Goal: Task Accomplishment & Management: Complete application form

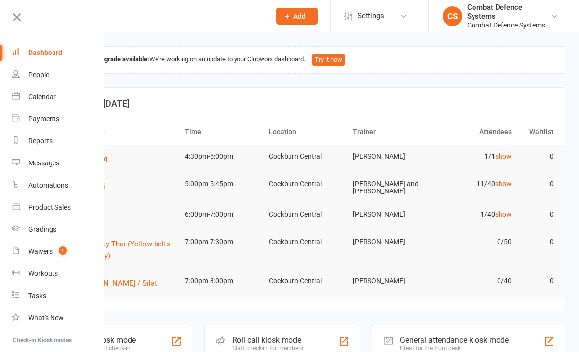
click at [34, 231] on div "Gradings" at bounding box center [42, 229] width 28 height 8
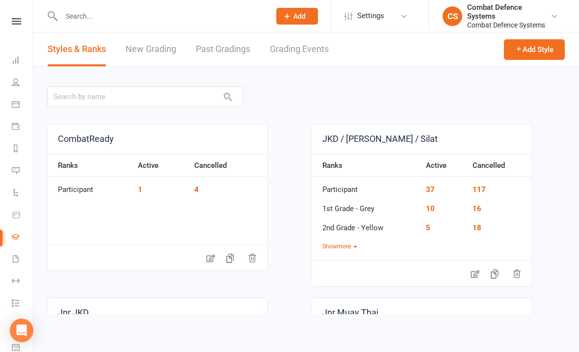
click at [291, 54] on link "Grading Events" at bounding box center [299, 49] width 59 height 34
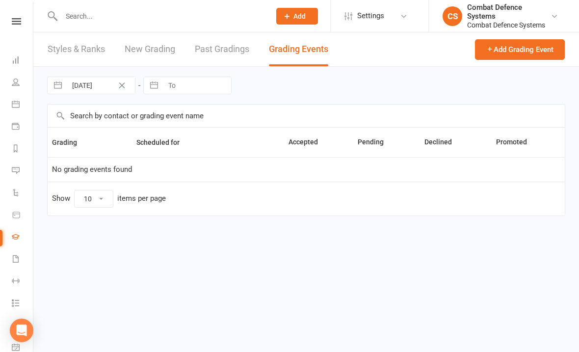
select select "25"
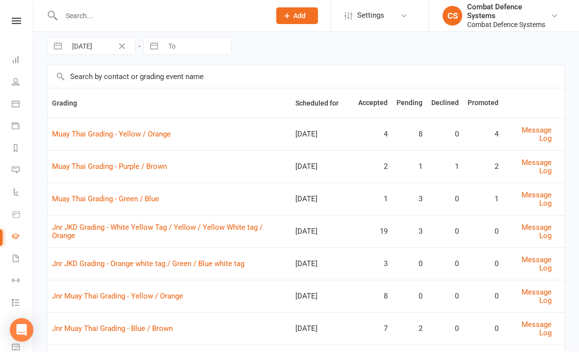
click at [101, 223] on link "Jnr JKD Grading - White Yellow Tag / Yellow / Yellow White tag / Orange" at bounding box center [157, 231] width 211 height 17
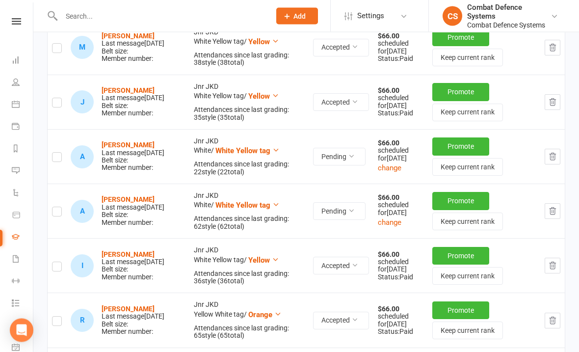
scroll to position [807, 0]
click at [61, 213] on label at bounding box center [57, 213] width 10 height 0
click at [61, 207] on input "checkbox" at bounding box center [57, 207] width 10 height 0
click at [56, 213] on label at bounding box center [57, 213] width 10 height 0
click at [56, 207] on input "checkbox" at bounding box center [57, 207] width 10 height 0
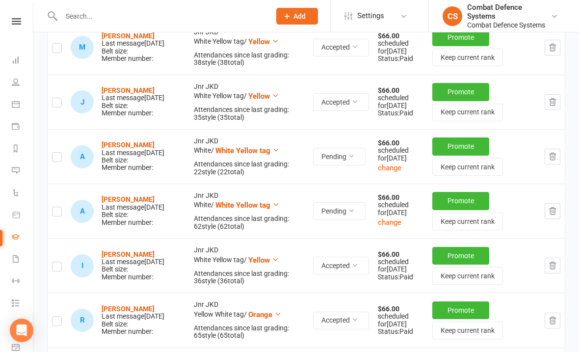
checkbox input "false"
click at [455, 208] on button "Promote" at bounding box center [460, 201] width 57 height 18
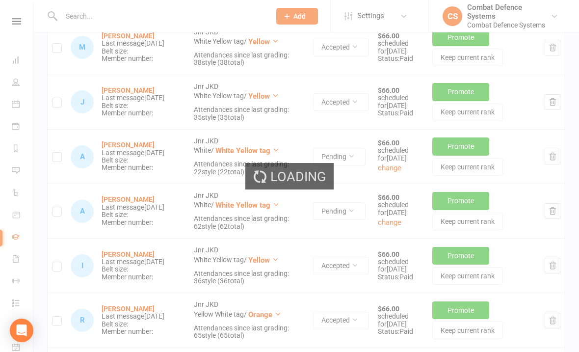
scroll to position [829, 0]
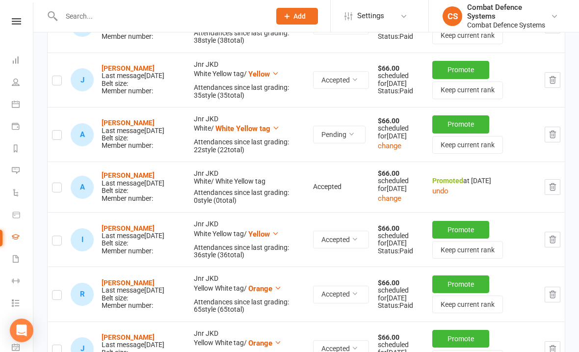
click at [18, 19] on icon at bounding box center [16, 21] width 9 height 6
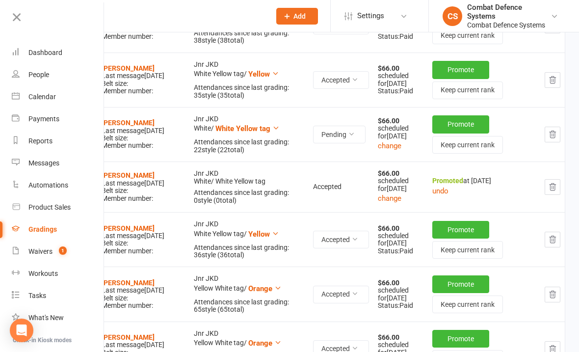
click at [32, 90] on link "Calendar" at bounding box center [58, 97] width 93 height 22
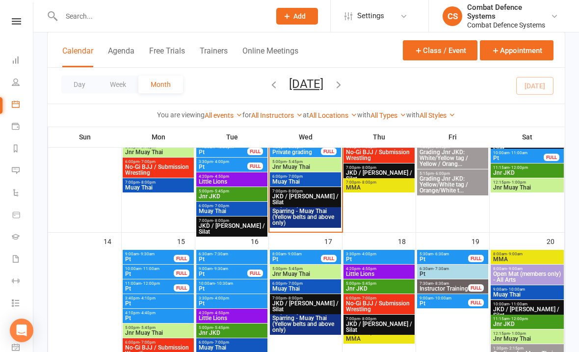
scroll to position [321, 0]
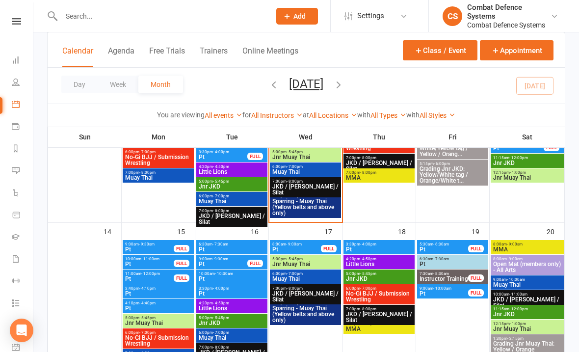
click at [421, 46] on icon "button" at bounding box center [418, 50] width 9 height 9
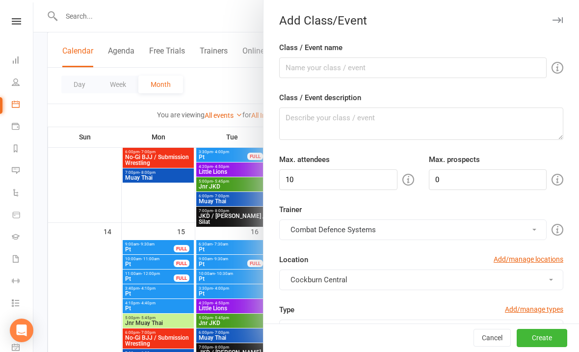
click at [314, 52] on label "Class / Event name" at bounding box center [310, 48] width 63 height 12
click at [314, 57] on input "Class / Event name" at bounding box center [413, 67] width 268 height 21
type input "Pt"
click at [325, 137] on textarea "Class / Event description" at bounding box center [421, 124] width 284 height 32
type textarea "Pt with [PERSON_NAME]"
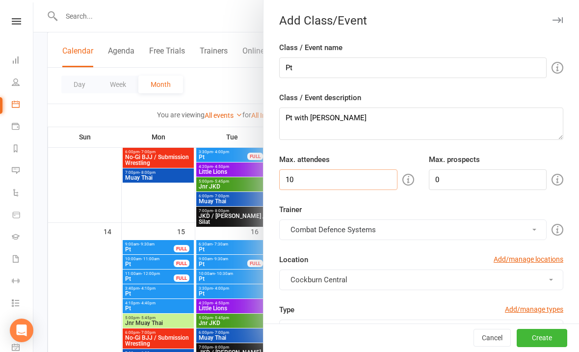
click at [319, 181] on input "10" at bounding box center [338, 179] width 118 height 21
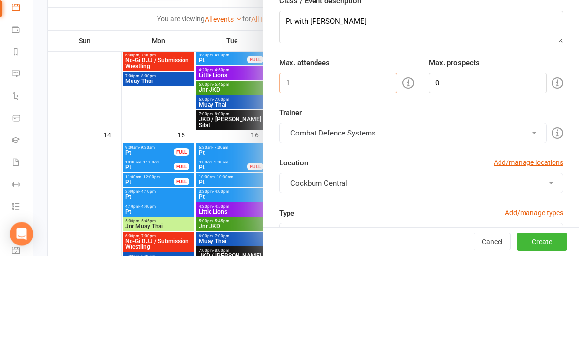
type input "1"
click at [400, 204] on div "Trainer Combat Defence Systems Combat Defence Systems [PERSON_NAME] [PERSON_NAM…" at bounding box center [421, 254] width 299 height 100
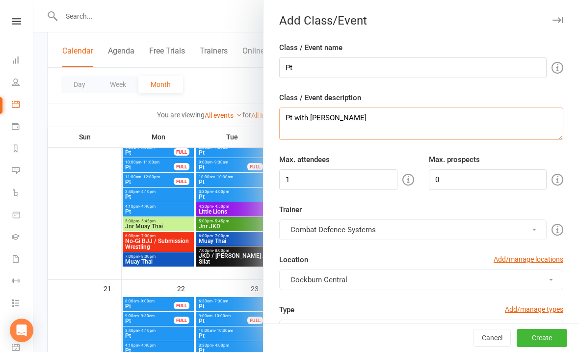
click at [372, 135] on textarea "Pt with [PERSON_NAME]" at bounding box center [421, 124] width 284 height 32
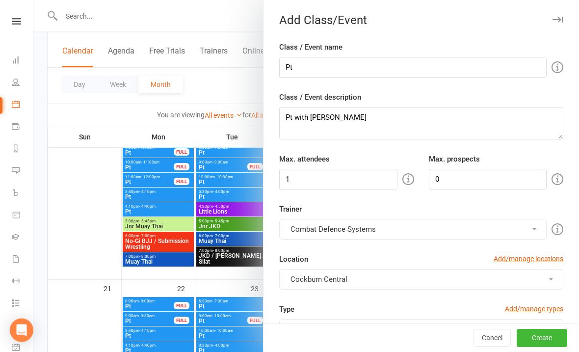
click at [365, 227] on button "Combat Defence Systems" at bounding box center [413, 229] width 268 height 21
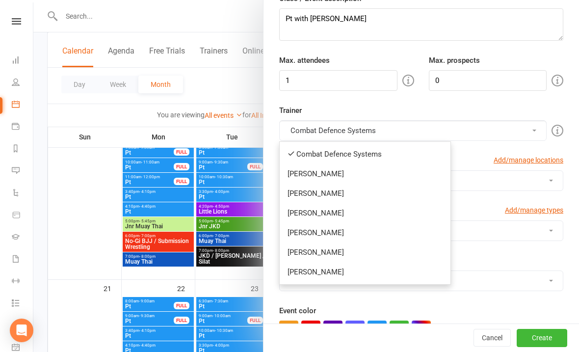
scroll to position [123, 0]
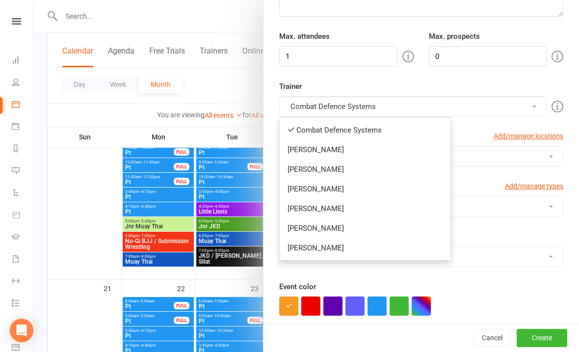
click at [306, 251] on link "[PERSON_NAME]" at bounding box center [365, 248] width 171 height 20
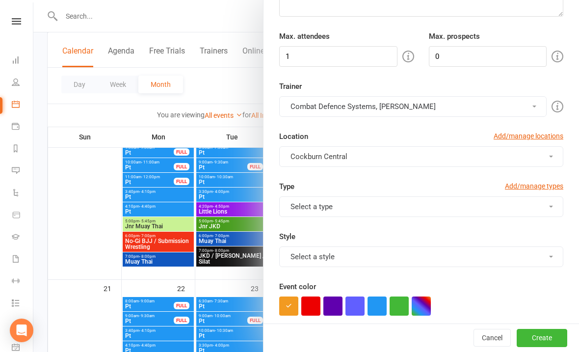
click at [310, 105] on button "Combat Defence Systems, [PERSON_NAME]" at bounding box center [413, 106] width 268 height 21
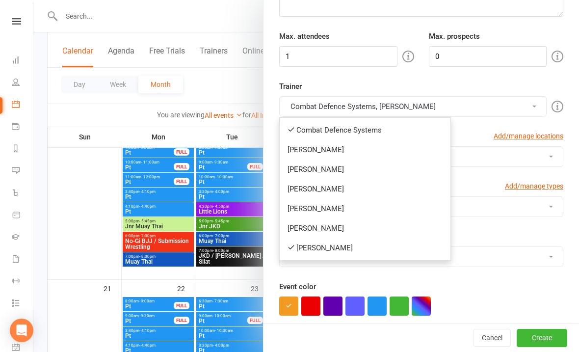
click at [305, 126] on link "Combat Defence Systems" at bounding box center [365, 130] width 171 height 20
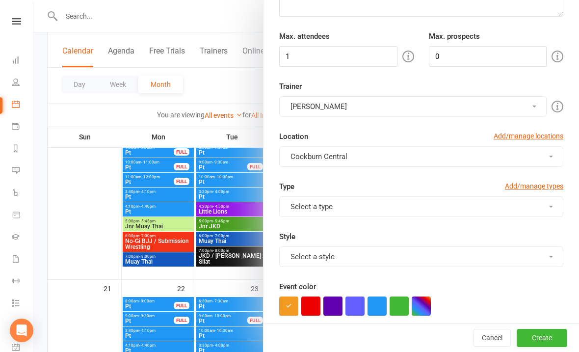
click at [299, 163] on button "Cockburn Central" at bounding box center [421, 156] width 284 height 21
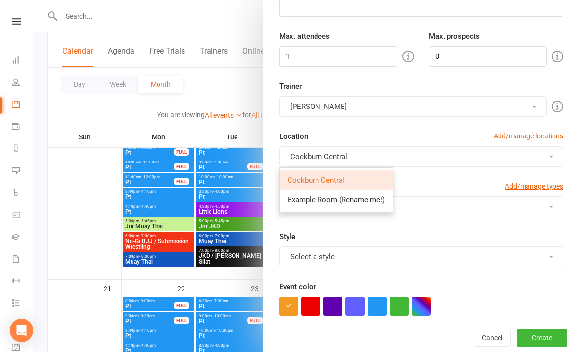
click at [294, 153] on span "Cockburn Central" at bounding box center [319, 156] width 57 height 9
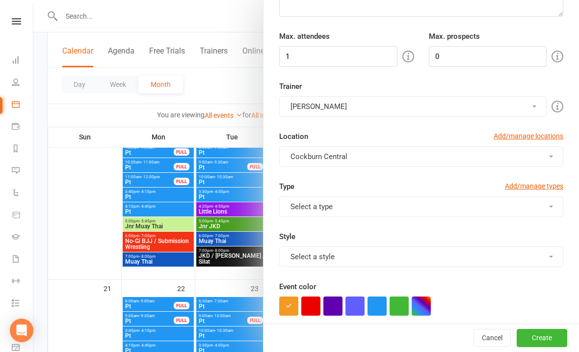
click at [299, 208] on button "Select a type" at bounding box center [421, 206] width 284 height 21
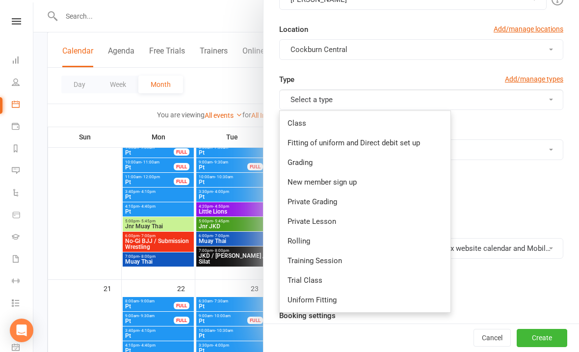
scroll to position [262, 0]
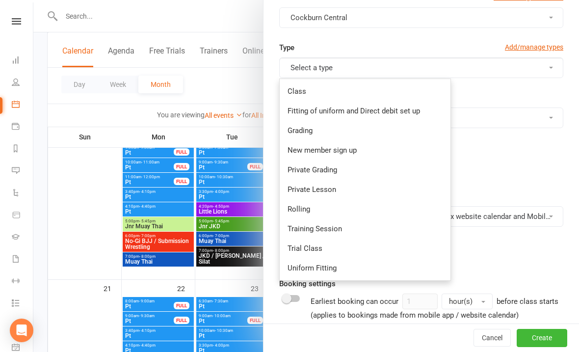
click at [307, 186] on link "Private Lesson" at bounding box center [365, 190] width 171 height 20
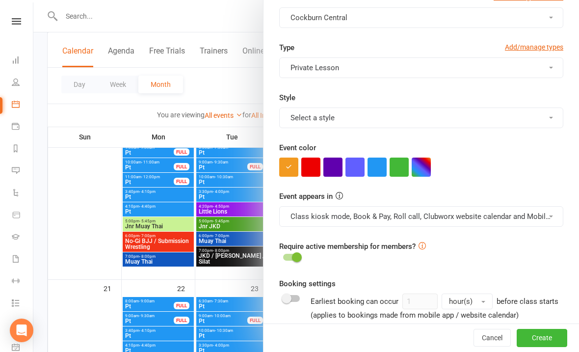
click at [299, 122] on button "Select a style" at bounding box center [421, 118] width 284 height 21
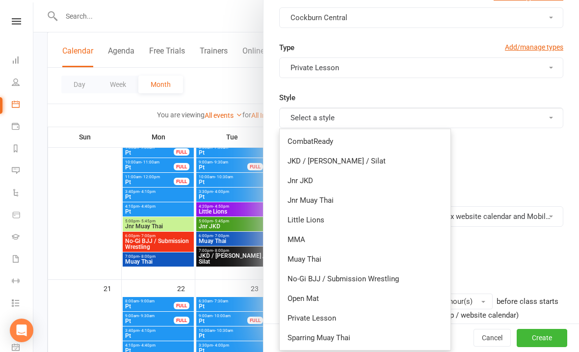
click at [303, 319] on link "Private Lesson" at bounding box center [365, 318] width 171 height 20
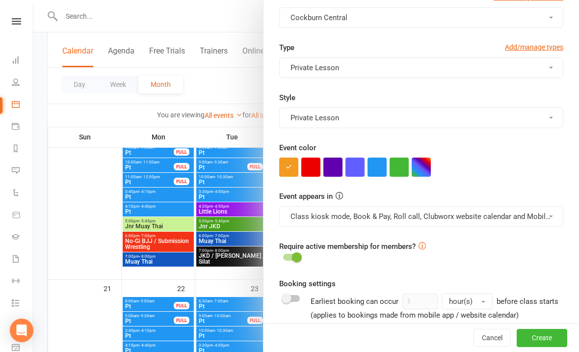
click at [390, 175] on button "button" at bounding box center [399, 167] width 19 height 19
click at [373, 166] on button "button" at bounding box center [377, 167] width 19 height 19
click at [376, 204] on div "Event appears in Class kiosk mode, Book & Pay, Roll call, Clubworx website cale…" at bounding box center [421, 208] width 299 height 36
click at [358, 222] on button "Class kiosk mode, Book & Pay, Roll call, Clubworx website calendar and Mobile a…" at bounding box center [421, 216] width 284 height 21
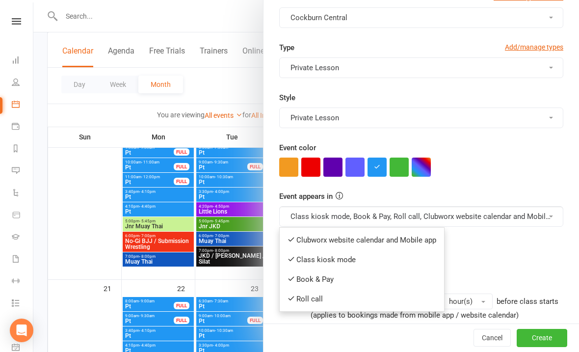
click at [331, 238] on link "Clubworx website calendar and Mobile app" at bounding box center [362, 240] width 164 height 20
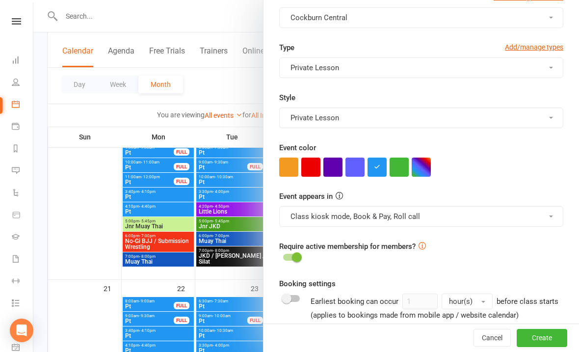
click at [323, 219] on button "Class kiosk mode, Book & Pay, Roll call" at bounding box center [421, 216] width 284 height 21
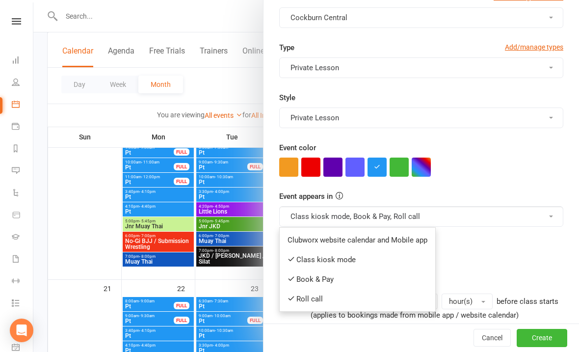
click at [304, 272] on link "Book & Pay" at bounding box center [358, 279] width 156 height 20
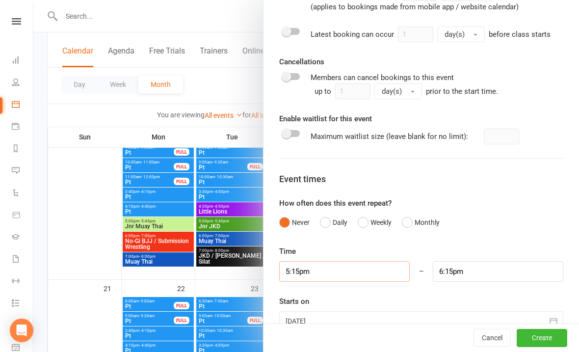
click at [338, 276] on input "5:15pm" at bounding box center [344, 271] width 131 height 21
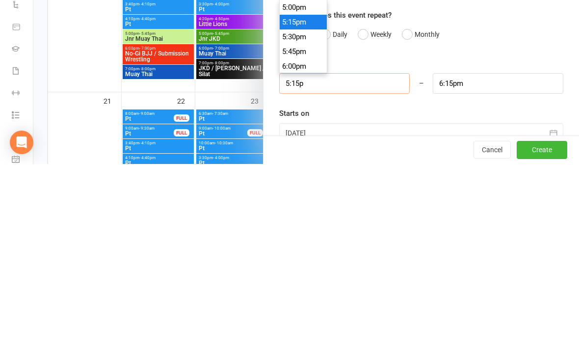
type input "5:15"
type input "6:15am"
type input "5:"
type input "6:00am"
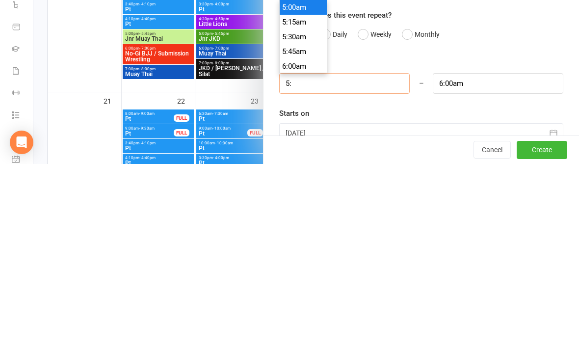
type input "5"
type input "4"
type input "5:00am"
type input "4:30"
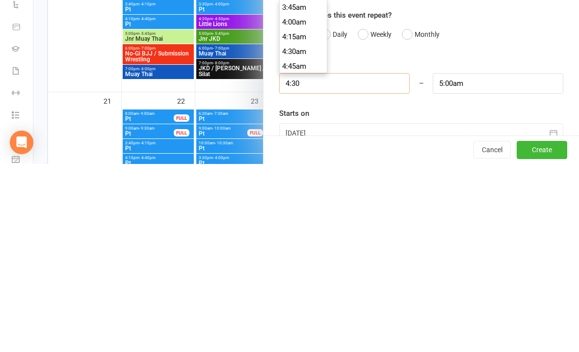
type input "5:30am"
click at [495, 261] on input "5:30am" at bounding box center [498, 271] width 131 height 21
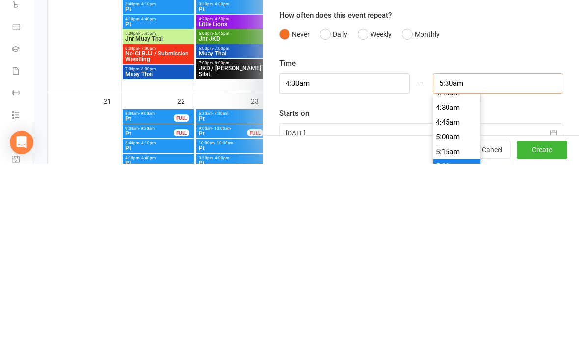
scroll to position [258, 0]
click at [361, 261] on input "4:30am" at bounding box center [344, 271] width 131 height 21
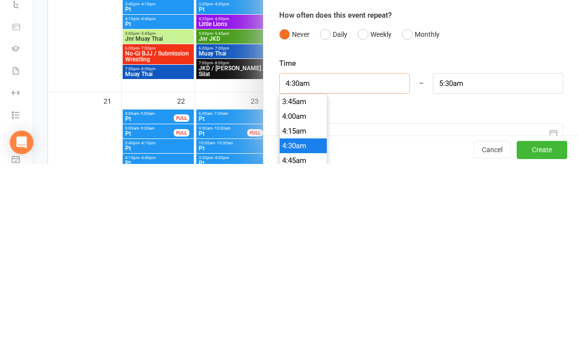
scroll to position [250, 0]
type input "4:30p"
type input "5:30pm"
type input "4:30pm"
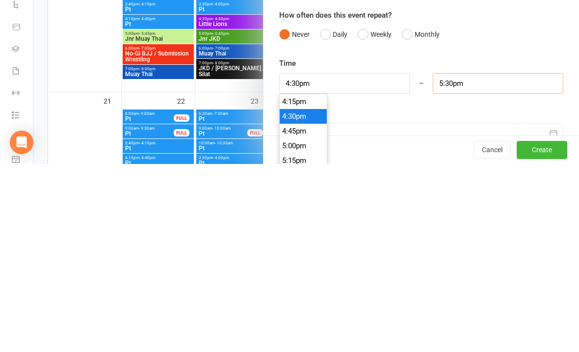
click at [480, 261] on input "5:30pm" at bounding box center [498, 271] width 131 height 21
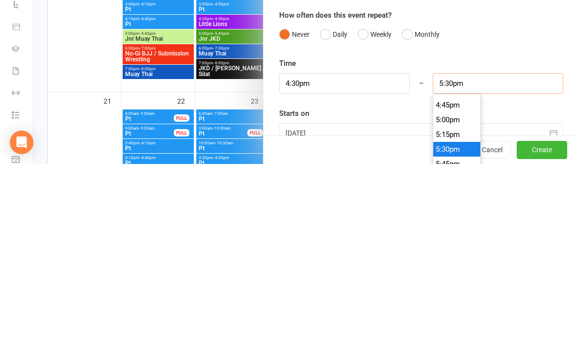
scroll to position [980, 0]
click at [447, 303] on li "5:00pm" at bounding box center [456, 310] width 47 height 15
type input "5:00pm"
click at [401, 311] on div at bounding box center [421, 321] width 284 height 20
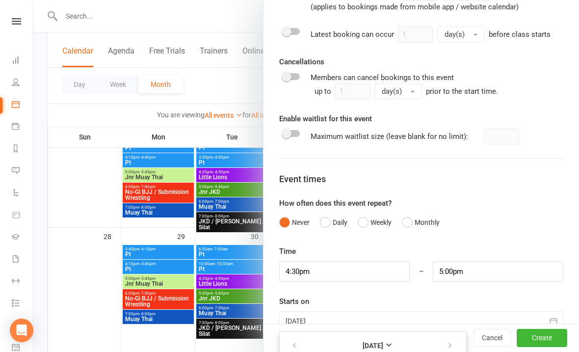
scroll to position [682, 0]
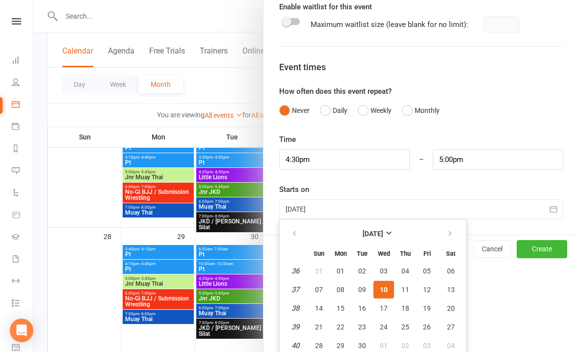
click at [386, 305] on span "17" at bounding box center [384, 308] width 8 height 8
type input "[DATE]"
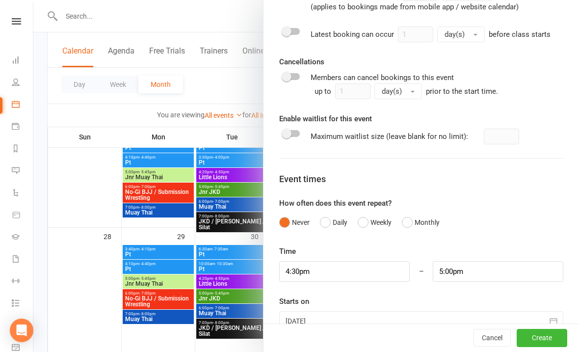
click at [546, 347] on button "Create" at bounding box center [542, 338] width 51 height 18
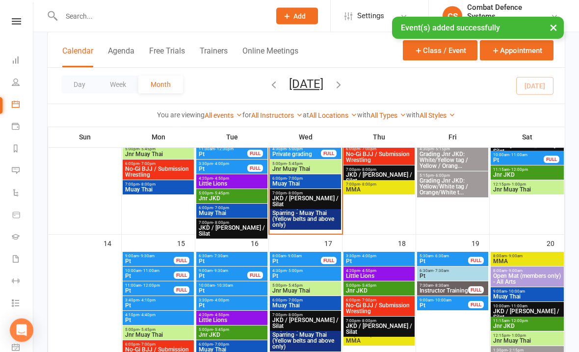
scroll to position [309, 0]
click at [284, 272] on span "4:30pm - 5:00pm" at bounding box center [305, 271] width 67 height 4
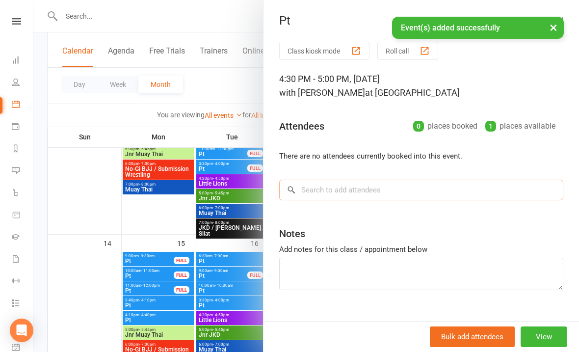
click at [327, 189] on input "search" at bounding box center [421, 190] width 284 height 21
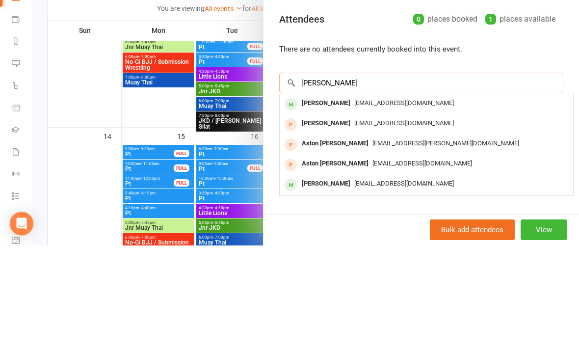
type input "[PERSON_NAME]"
click at [318, 203] on div "[PERSON_NAME]" at bounding box center [326, 210] width 56 height 14
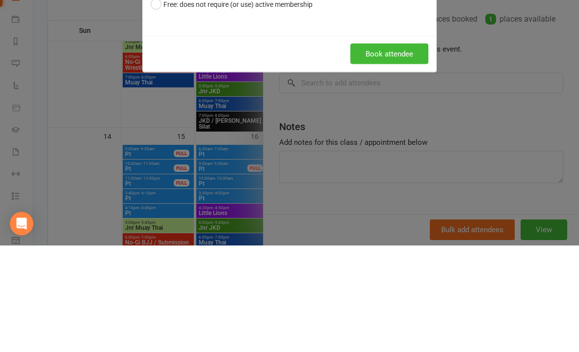
scroll to position [416, 0]
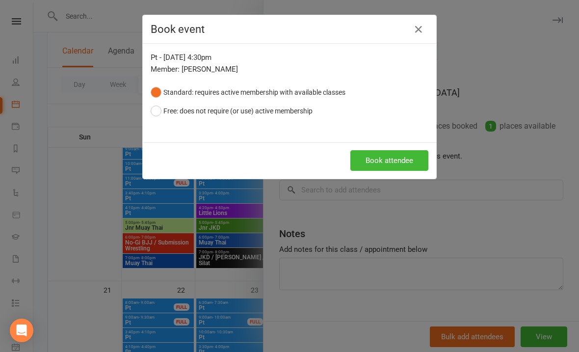
click at [377, 159] on button "Book attendee" at bounding box center [389, 160] width 78 height 21
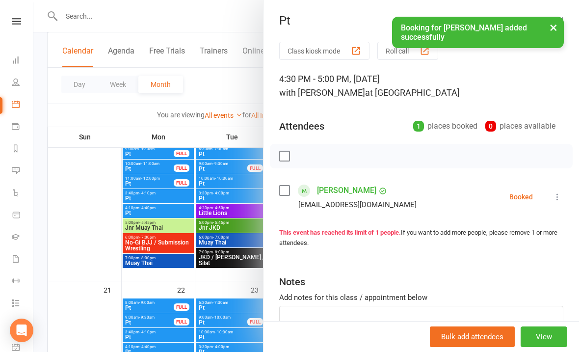
click at [549, 35] on button "×" at bounding box center [554, 27] width 18 height 21
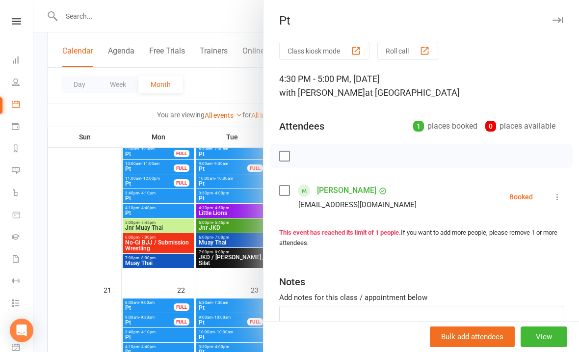
click at [555, 25] on button "button" at bounding box center [558, 20] width 12 height 12
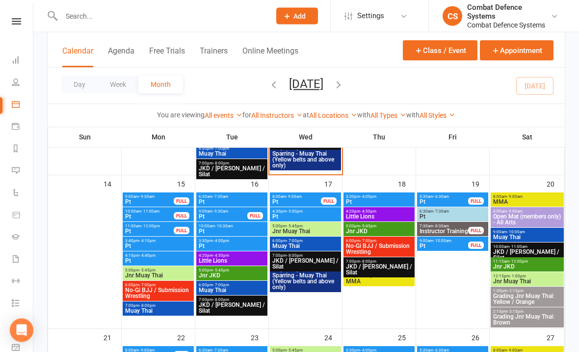
click at [429, 58] on button "Class / Event" at bounding box center [440, 50] width 75 height 20
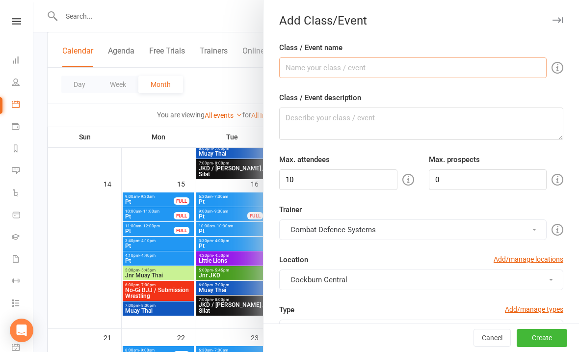
click at [307, 57] on input "Class / Event name" at bounding box center [413, 67] width 268 height 21
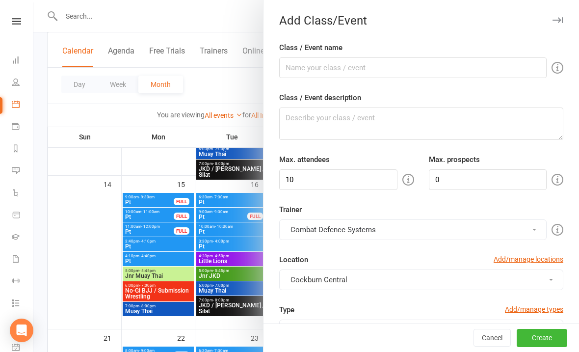
scroll to position [368, 0]
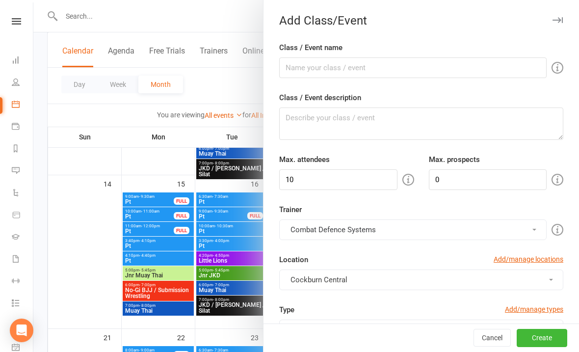
click at [556, 21] on icon "button" at bounding box center [558, 20] width 10 height 6
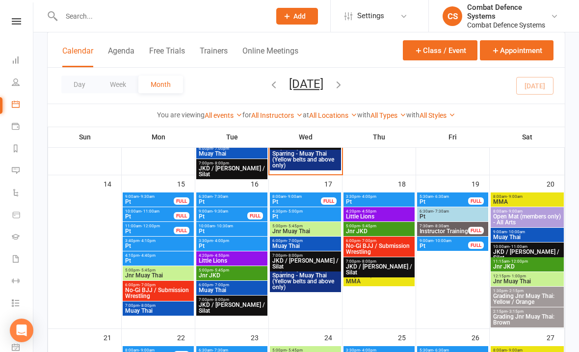
click at [293, 214] on span "Pt" at bounding box center [305, 217] width 67 height 6
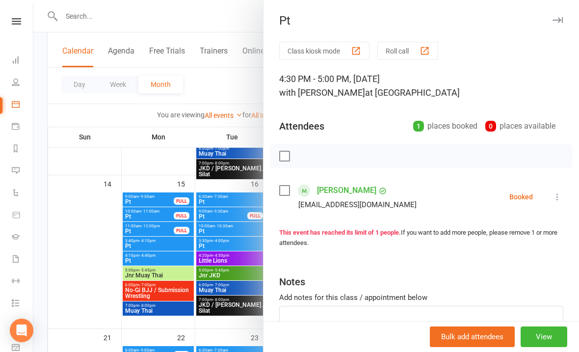
click at [543, 347] on button "View" at bounding box center [544, 336] width 47 height 21
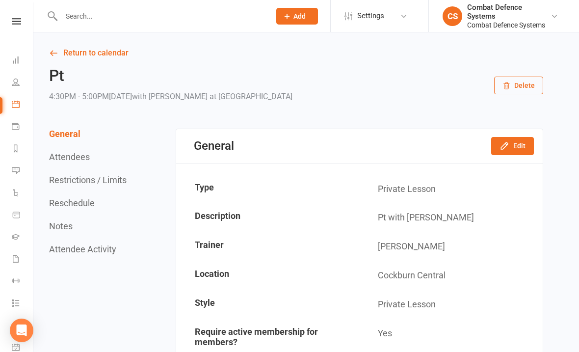
click at [67, 177] on button "Restrictions / Limits" at bounding box center [88, 180] width 78 height 10
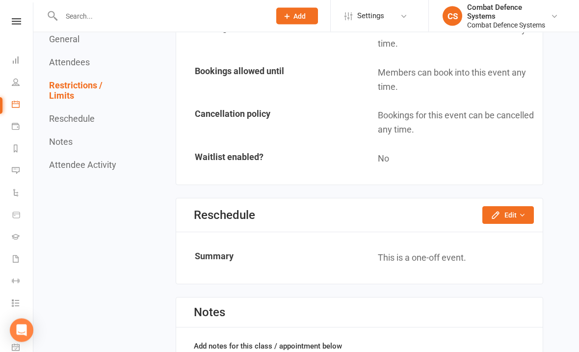
scroll to position [713, 0]
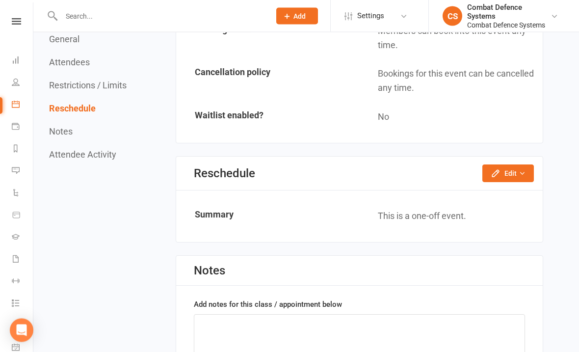
click at [493, 174] on button "Edit" at bounding box center [509, 174] width 52 height 18
click at [497, 170] on icon "button" at bounding box center [495, 173] width 6 height 6
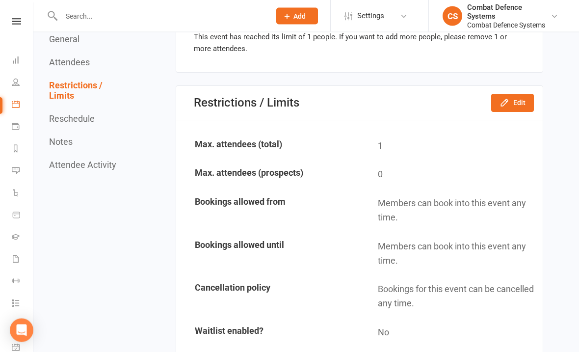
click at [501, 105] on icon "button" at bounding box center [505, 103] width 10 height 10
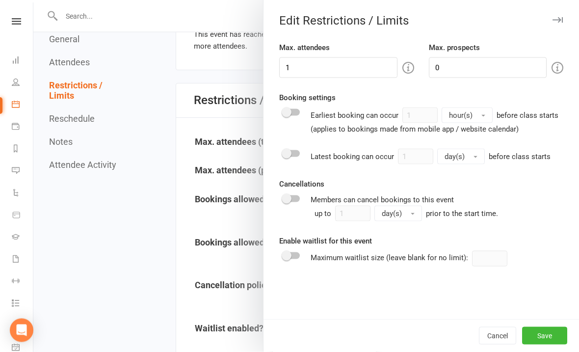
scroll to position [540, 0]
click at [489, 345] on button "Cancel" at bounding box center [497, 336] width 37 height 18
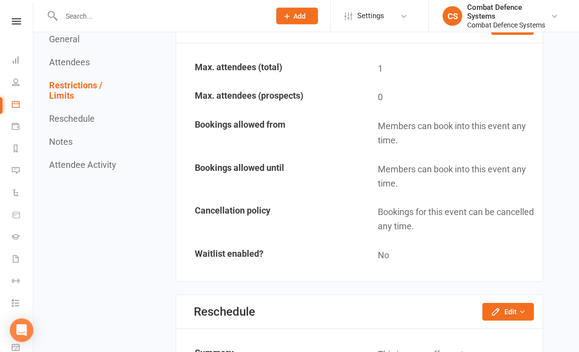
click at [514, 312] on button "Edit" at bounding box center [509, 312] width 52 height 18
click at [467, 324] on link "Reschedule this event only" at bounding box center [482, 334] width 103 height 20
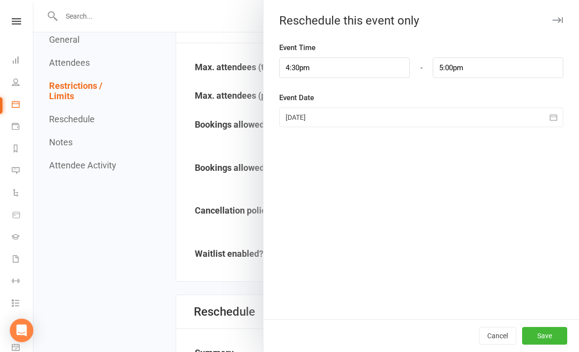
click at [560, 22] on icon "button" at bounding box center [558, 20] width 10 height 6
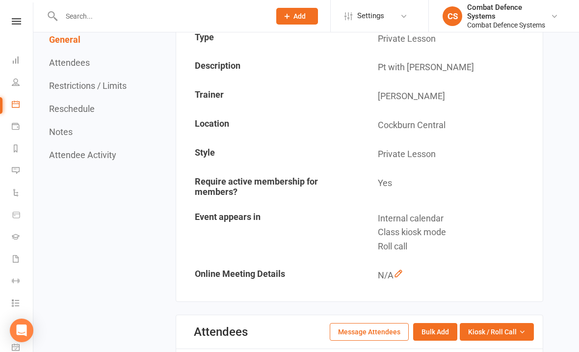
scroll to position [0, 0]
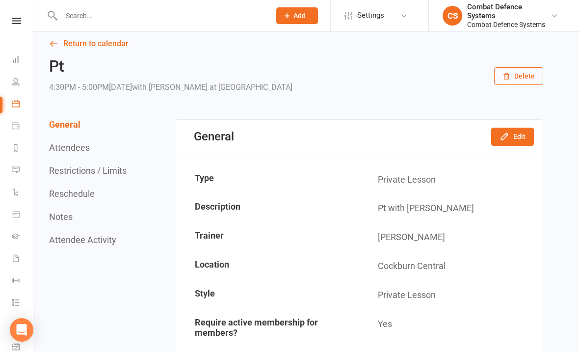
click at [81, 46] on link "Return to calendar" at bounding box center [296, 44] width 494 height 14
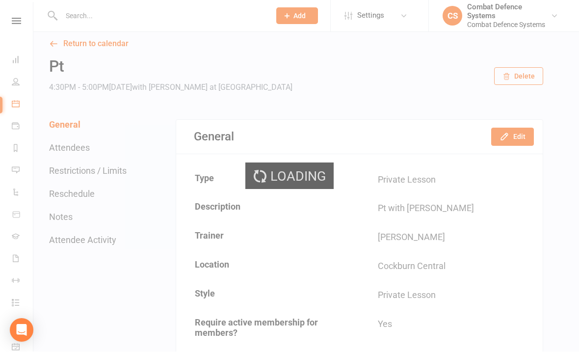
scroll to position [9, 0]
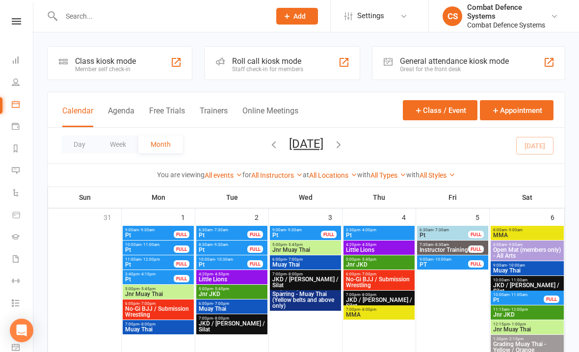
click at [423, 112] on button "Class / Event" at bounding box center [440, 110] width 75 height 20
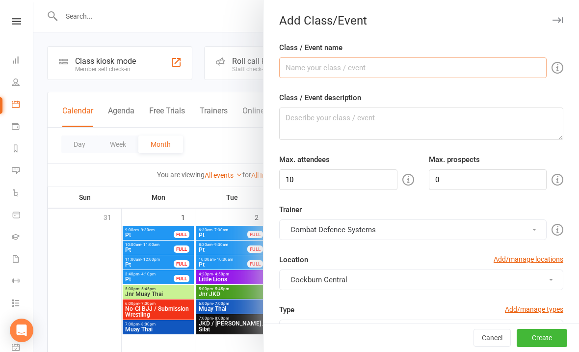
click at [300, 77] on input "Class / Event name" at bounding box center [413, 67] width 268 height 21
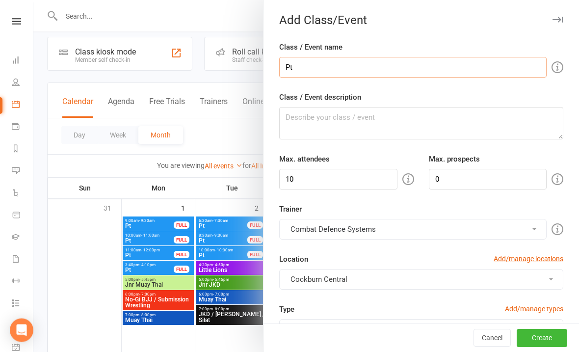
type input "Pt"
click at [334, 126] on textarea "Class / Event description" at bounding box center [421, 124] width 284 height 32
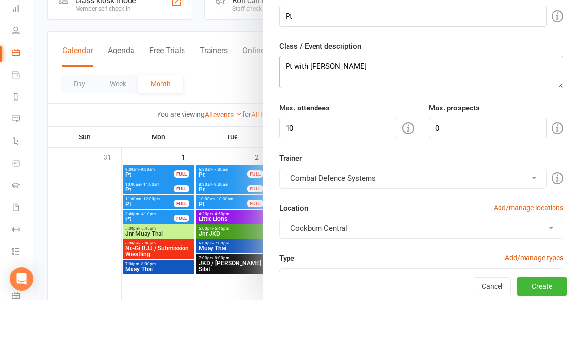
type textarea "Pt with [PERSON_NAME]"
click at [343, 169] on input "10" at bounding box center [338, 179] width 118 height 21
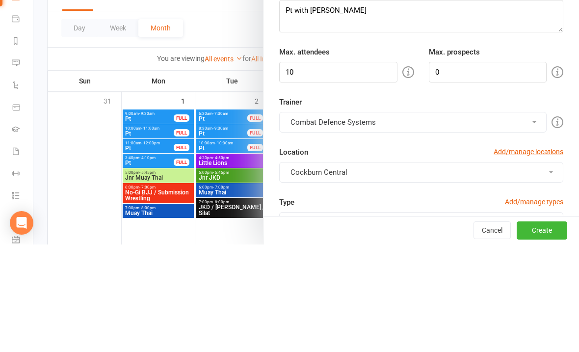
click at [395, 219] on button "Combat Defence Systems" at bounding box center [413, 229] width 268 height 21
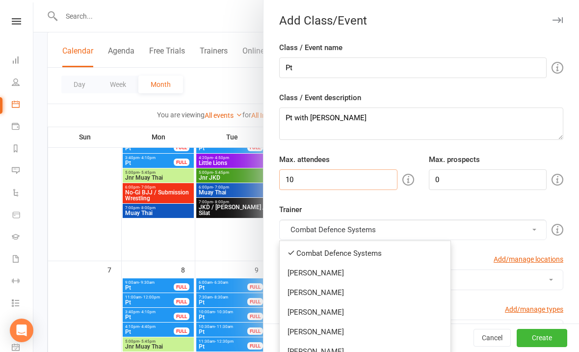
click at [335, 176] on input "10" at bounding box center [338, 179] width 118 height 21
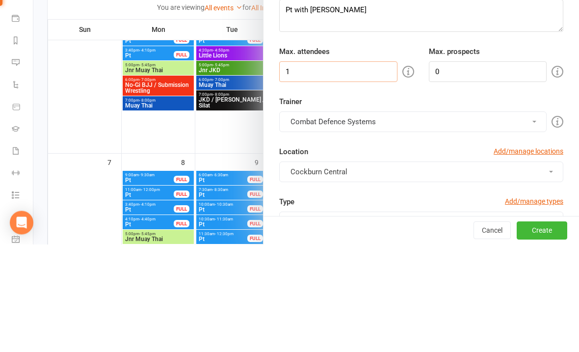
type input "1"
click at [380, 219] on button "Combat Defence Systems" at bounding box center [413, 229] width 268 height 21
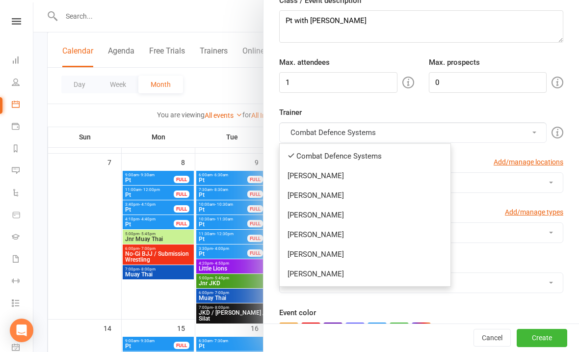
scroll to position [99, 0]
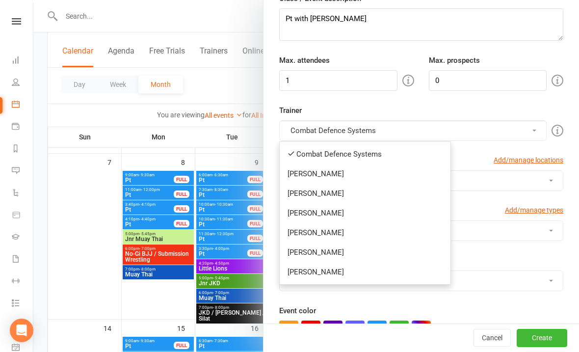
click at [316, 277] on link "[PERSON_NAME]" at bounding box center [365, 272] width 171 height 20
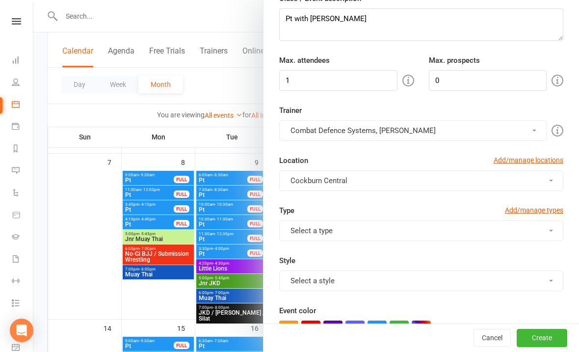
click at [302, 134] on button "Combat Defence Systems, [PERSON_NAME]" at bounding box center [413, 130] width 268 height 21
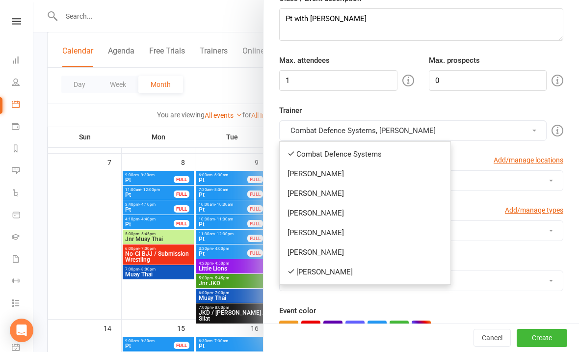
click at [300, 153] on link "Combat Defence Systems" at bounding box center [365, 154] width 171 height 20
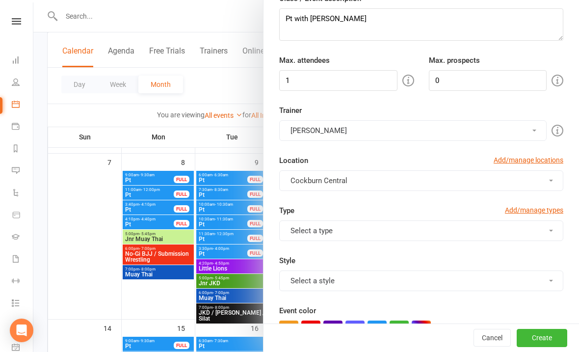
click at [300, 235] on button "Select a type" at bounding box center [421, 230] width 284 height 21
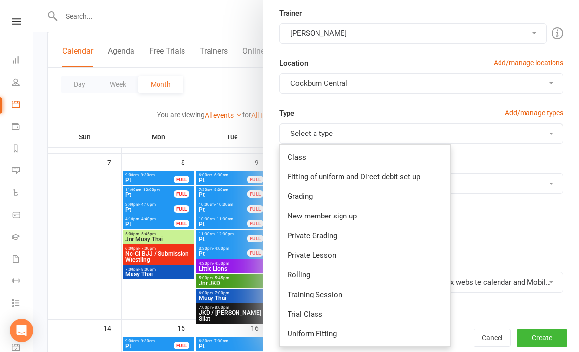
scroll to position [219, 0]
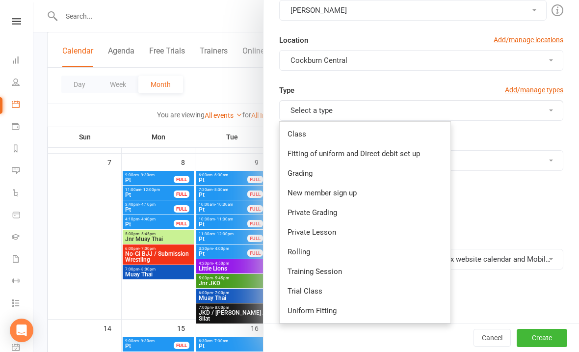
click at [296, 215] on link "Private Grading" at bounding box center [365, 213] width 171 height 20
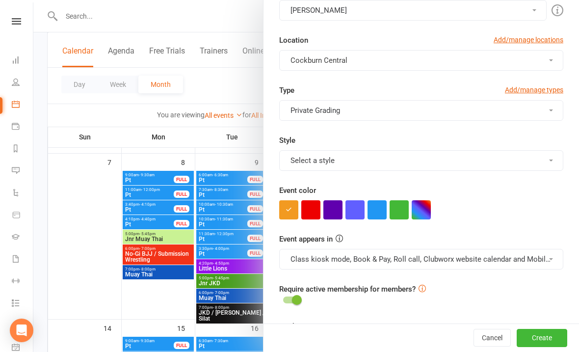
click at [304, 114] on button "Private Grading" at bounding box center [421, 110] width 284 height 21
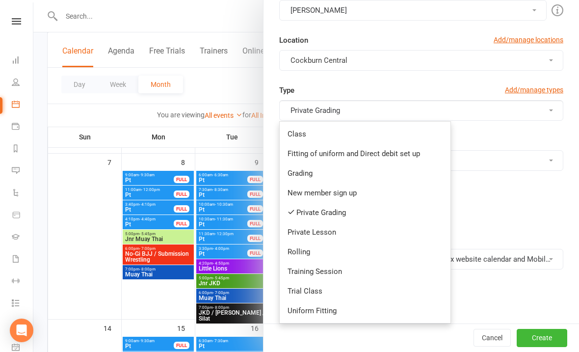
click at [301, 217] on link "Private Grading" at bounding box center [365, 213] width 171 height 20
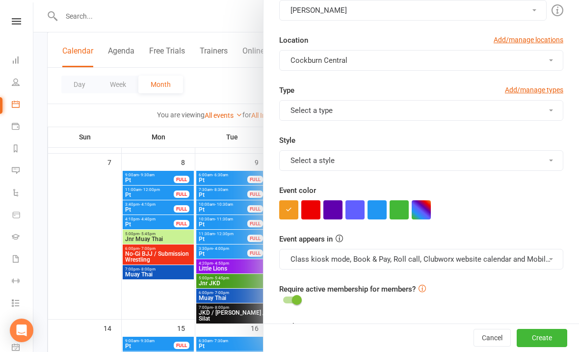
click at [300, 108] on button "Select a type" at bounding box center [421, 110] width 284 height 21
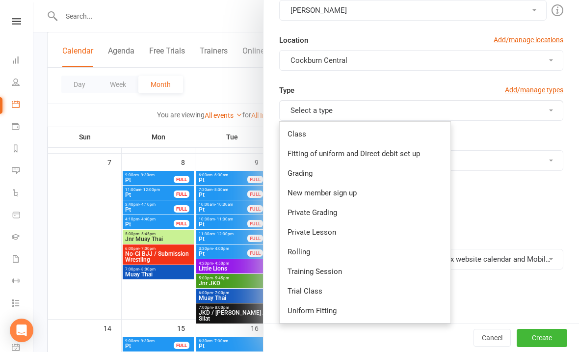
click at [304, 272] on link "Training Session" at bounding box center [365, 272] width 171 height 20
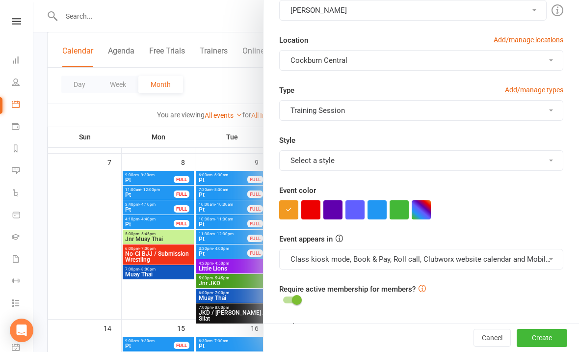
click at [299, 119] on button "Training Session" at bounding box center [421, 110] width 284 height 21
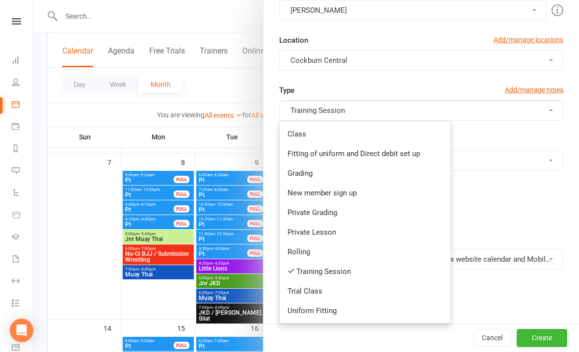
click at [301, 266] on link "Training Session" at bounding box center [365, 272] width 171 height 20
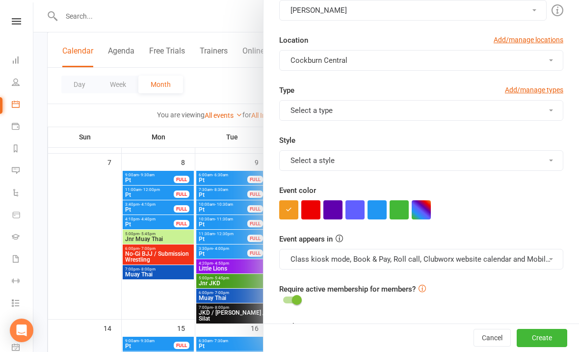
click at [306, 112] on button "Select a type" at bounding box center [421, 110] width 284 height 21
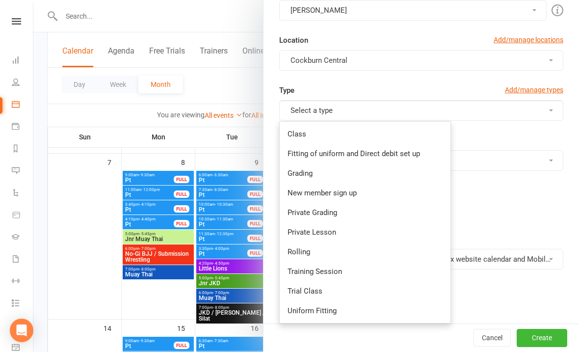
click at [302, 235] on link "Private Lesson" at bounding box center [365, 232] width 171 height 20
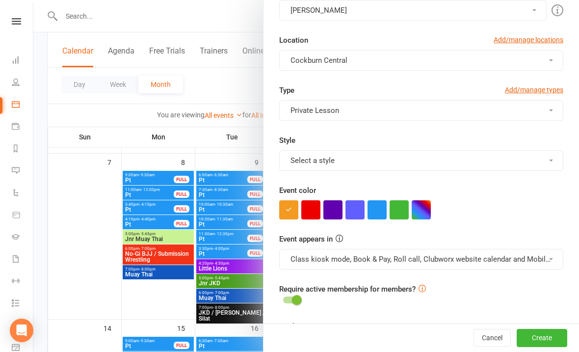
click at [305, 159] on button "Select a style" at bounding box center [421, 160] width 284 height 21
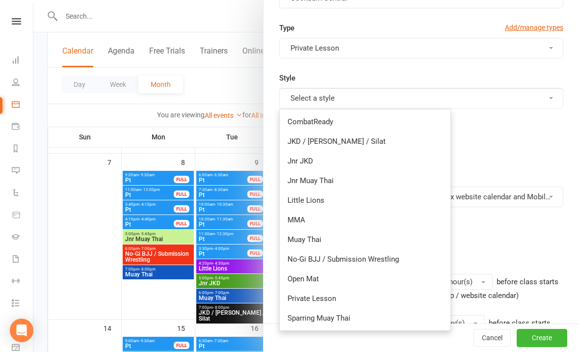
scroll to position [306, 0]
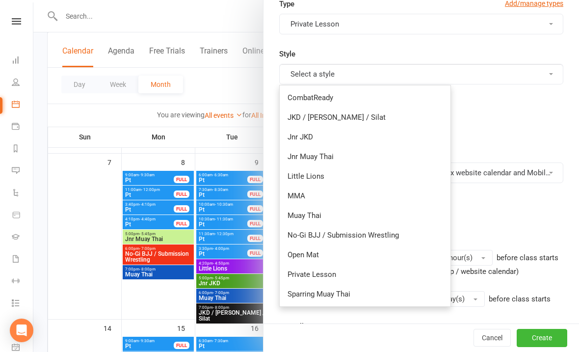
click at [297, 274] on link "Private Lesson" at bounding box center [365, 275] width 171 height 20
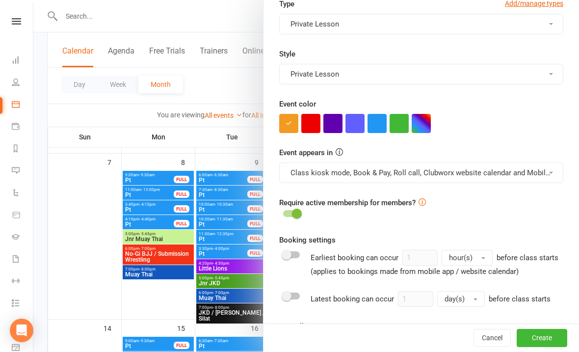
click at [371, 125] on button "button" at bounding box center [377, 123] width 19 height 19
click at [364, 170] on button "Class kiosk mode, Book & Pay, Roll call, Clubworx website calendar and Mobile a…" at bounding box center [421, 172] width 284 height 21
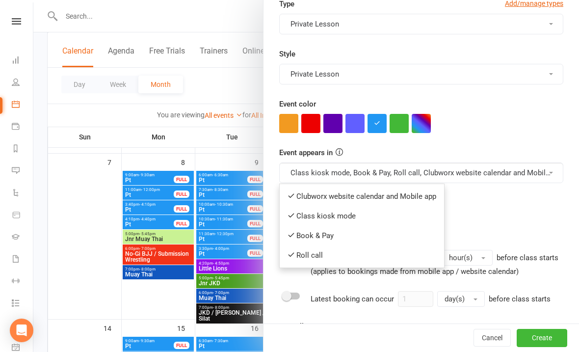
click at [340, 193] on link "Clubworx website calendar and Mobile app" at bounding box center [362, 197] width 164 height 20
click at [332, 167] on button "Class kiosk mode, Book & Pay, Roll call, Clubworx website calendar and Mobile a…" at bounding box center [421, 172] width 284 height 21
click at [310, 241] on link "Book & Pay" at bounding box center [358, 236] width 156 height 20
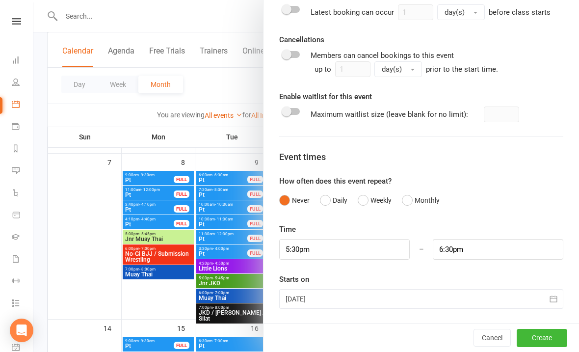
scroll to position [593, 0]
click at [338, 249] on input "5:30pm" at bounding box center [344, 249] width 131 height 21
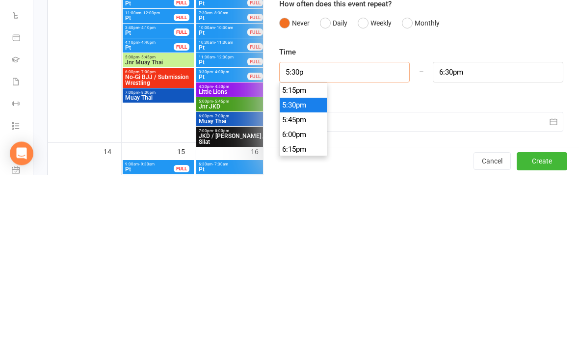
type input "5:30"
type input "6:30am"
type input "5:"
type input "6:00am"
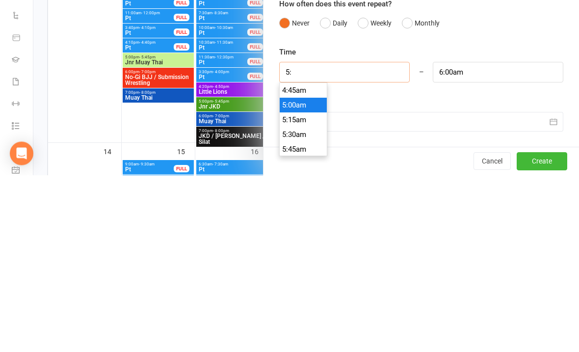
type input "5"
type input "4"
type input "5:00am"
type input "4:30"
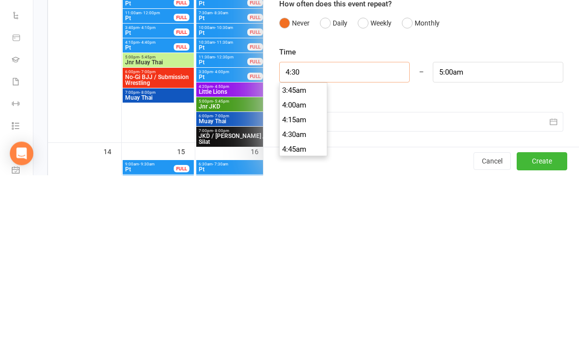
type input "5:30am"
click at [503, 239] on input "5:30am" at bounding box center [498, 249] width 131 height 21
type input "4:30am"
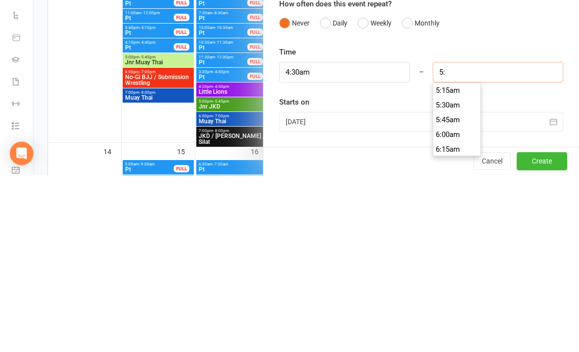
scroll to position [280, 0]
type input "5"
click at [332, 239] on input "4:30am" at bounding box center [344, 249] width 131 height 21
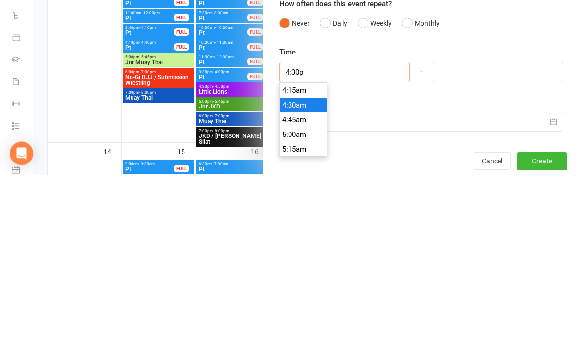
scroll to position [957, 0]
type input "4:30pm"
click at [470, 239] on input at bounding box center [498, 249] width 131 height 21
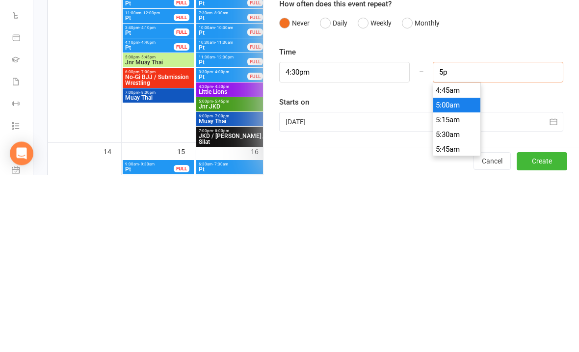
scroll to position [987, 0]
click at [449, 275] on li "5:00pm" at bounding box center [456, 282] width 47 height 15
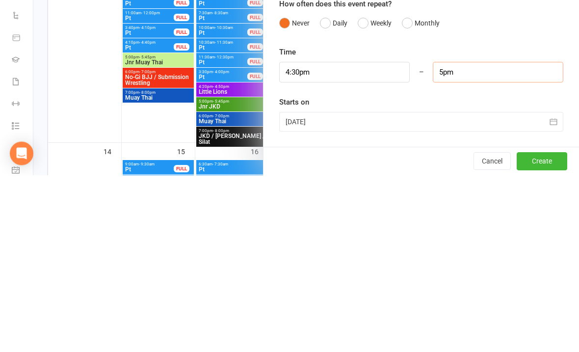
type input "5:00pm"
click at [374, 289] on div at bounding box center [421, 299] width 284 height 20
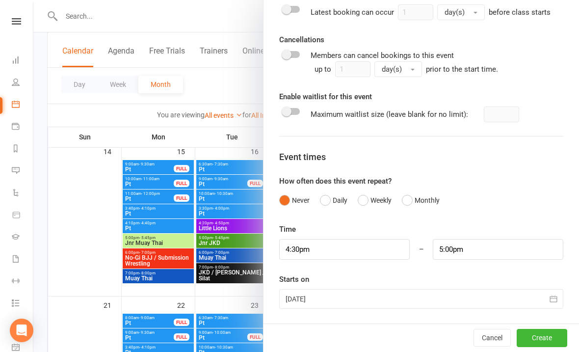
scroll to position [704, 0]
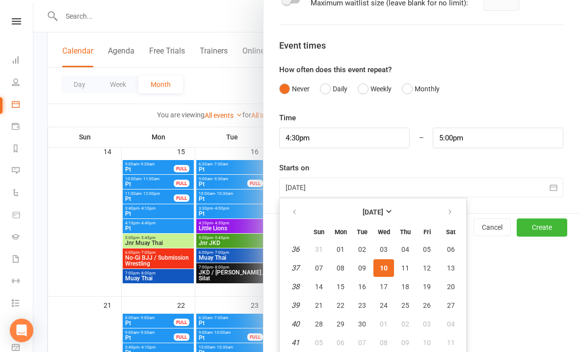
click at [384, 304] on span "24" at bounding box center [384, 305] width 8 height 8
type input "[DATE]"
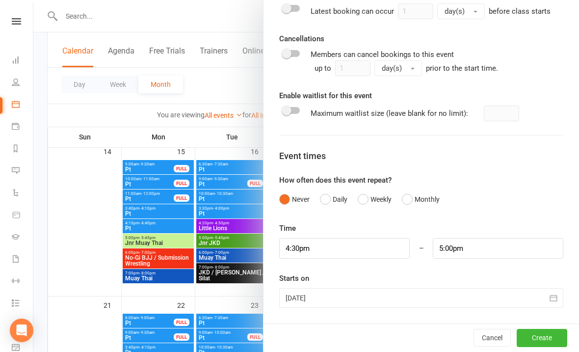
scroll to position [593, 0]
click at [360, 201] on button "Weekly" at bounding box center [375, 200] width 34 height 19
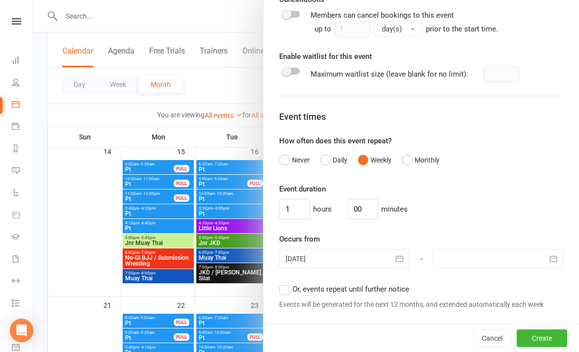
scroll to position [637, 0]
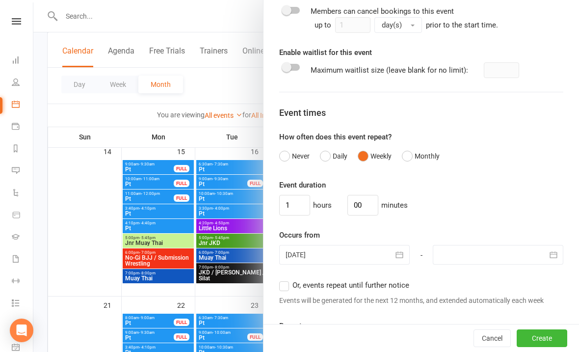
click at [325, 261] on div at bounding box center [344, 255] width 131 height 20
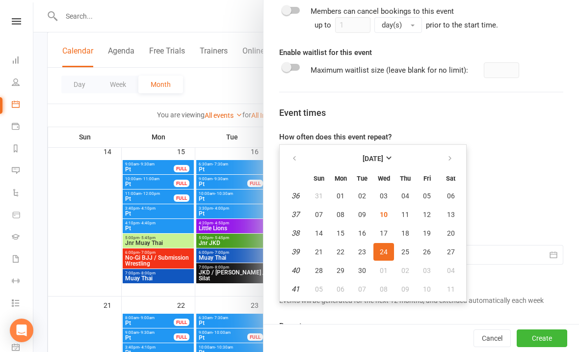
click at [482, 196] on div "1 hours 00 minutes" at bounding box center [421, 205] width 284 height 21
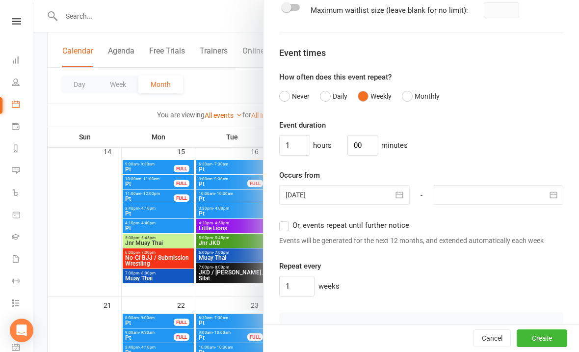
scroll to position [718, 0]
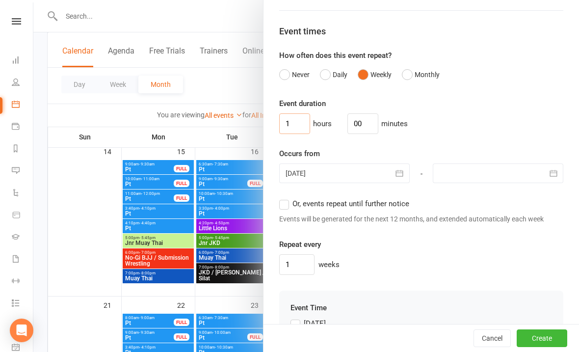
click at [296, 130] on input "1" at bounding box center [294, 123] width 31 height 21
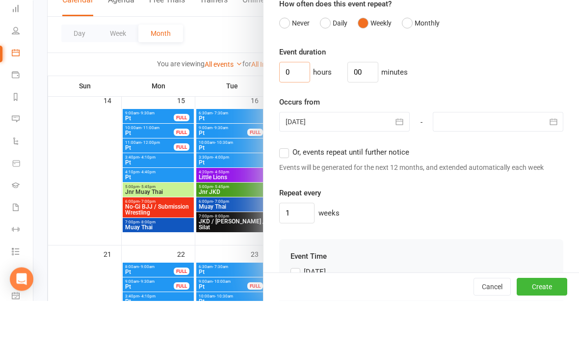
type input "0"
click at [350, 113] on input "00" at bounding box center [363, 123] width 31 height 21
click at [349, 113] on input "00" at bounding box center [363, 123] width 31 height 21
click at [353, 113] on input "00" at bounding box center [363, 123] width 31 height 21
type input "0"
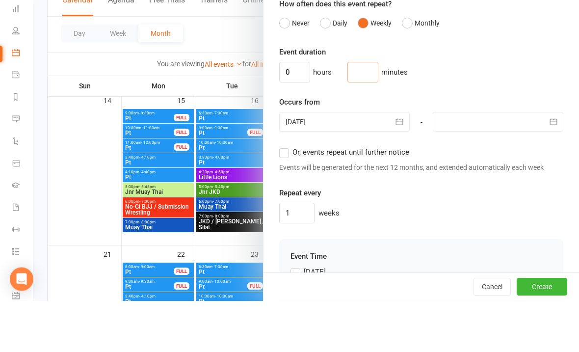
type input "2"
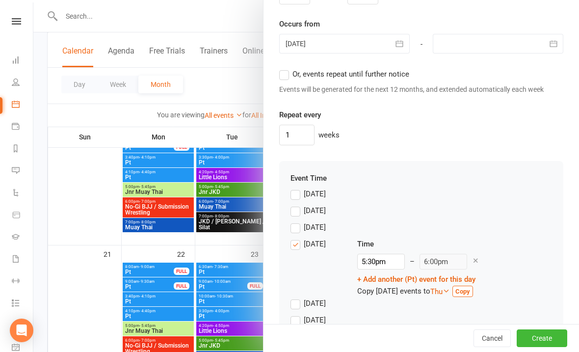
scroll to position [856, 0]
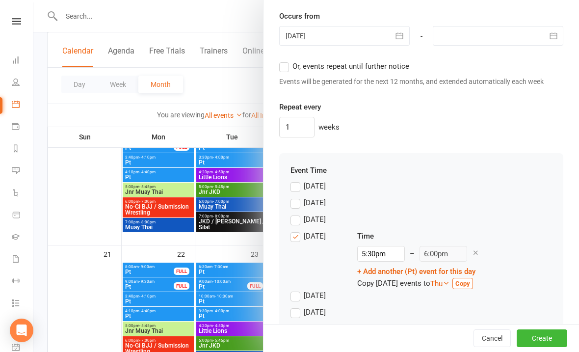
type input "30"
click at [382, 256] on input "5:30pm" at bounding box center [381, 254] width 48 height 16
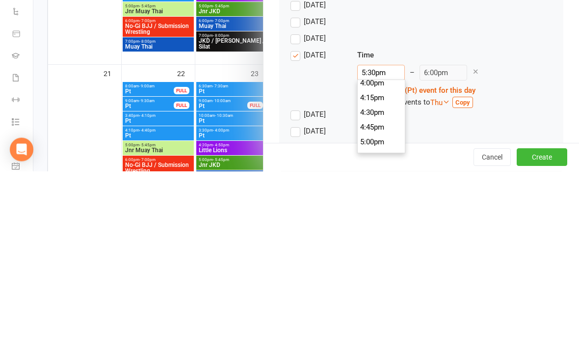
scroll to position [949, 0]
click at [373, 284] on li "4:30pm" at bounding box center [381, 291] width 47 height 15
type input "4:30pm"
type input "5:00pm"
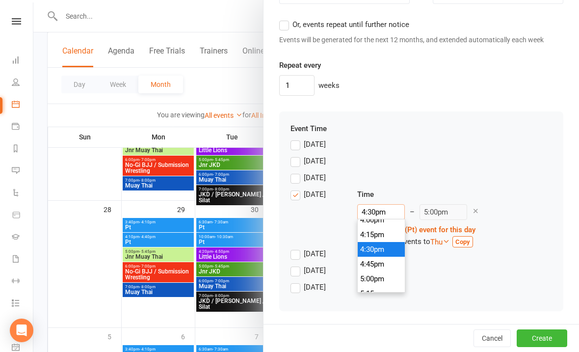
scroll to position [957, 0]
click at [547, 336] on button "Create" at bounding box center [542, 338] width 51 height 18
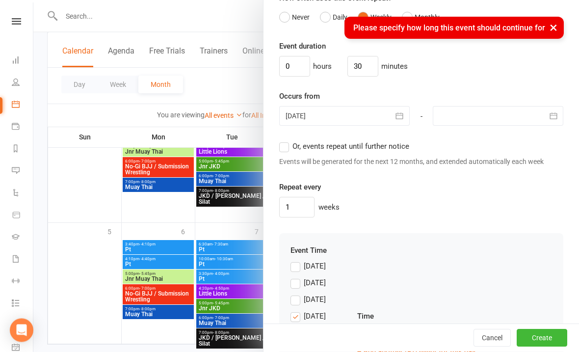
scroll to position [0, 0]
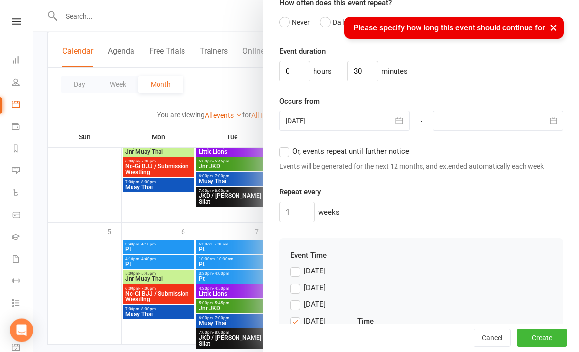
click at [281, 156] on label "Or, events repeat until further notice" at bounding box center [344, 152] width 130 height 12
click at [281, 146] on input "Or, events repeat until further notice" at bounding box center [282, 146] width 6 height 0
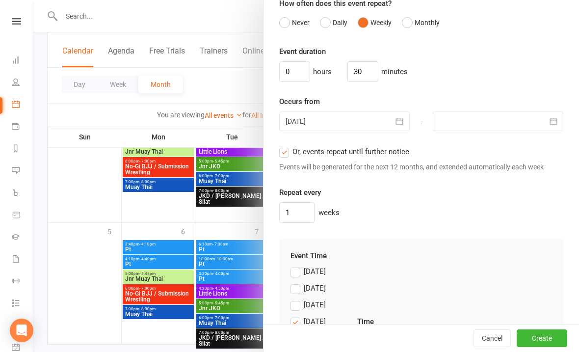
click at [548, 347] on button "Create" at bounding box center [542, 338] width 51 height 18
